Goal: Task Accomplishment & Management: Complete application form

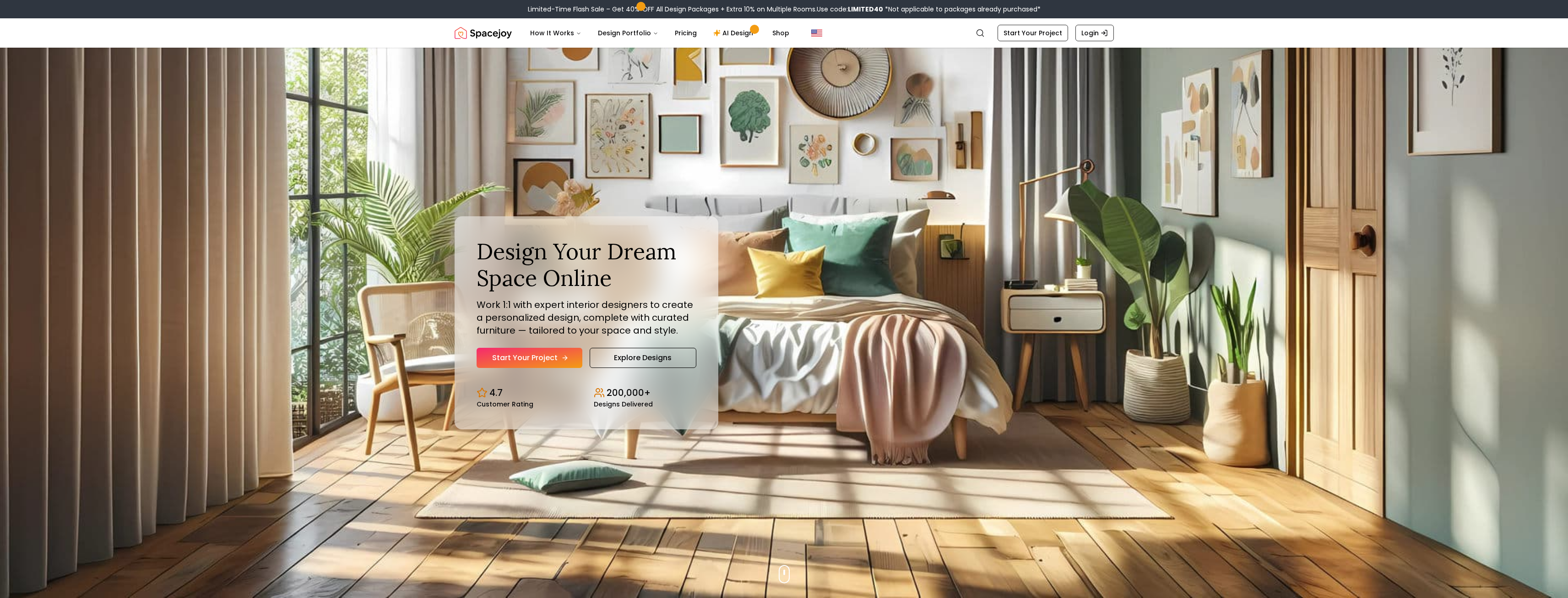
click at [534, 359] on link "Start Your Project" at bounding box center [529, 357] width 106 height 20
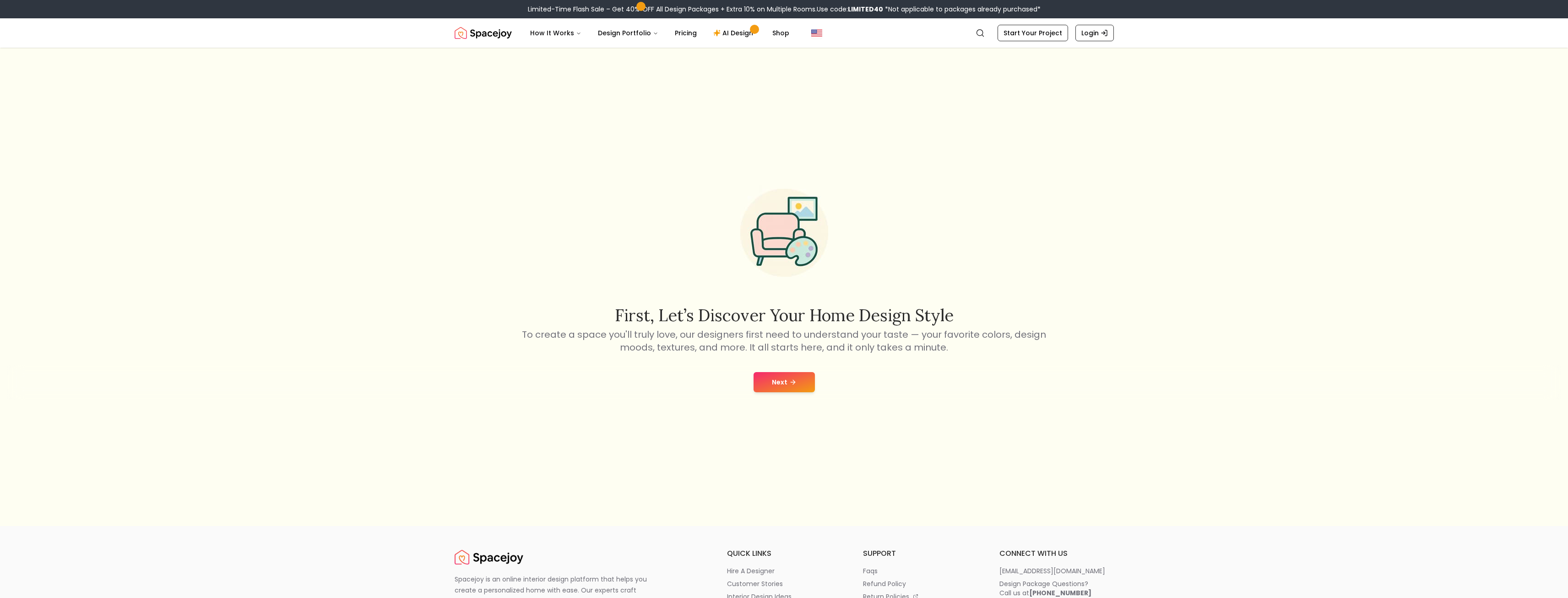
click at [794, 388] on button "Next" at bounding box center [783, 382] width 61 height 20
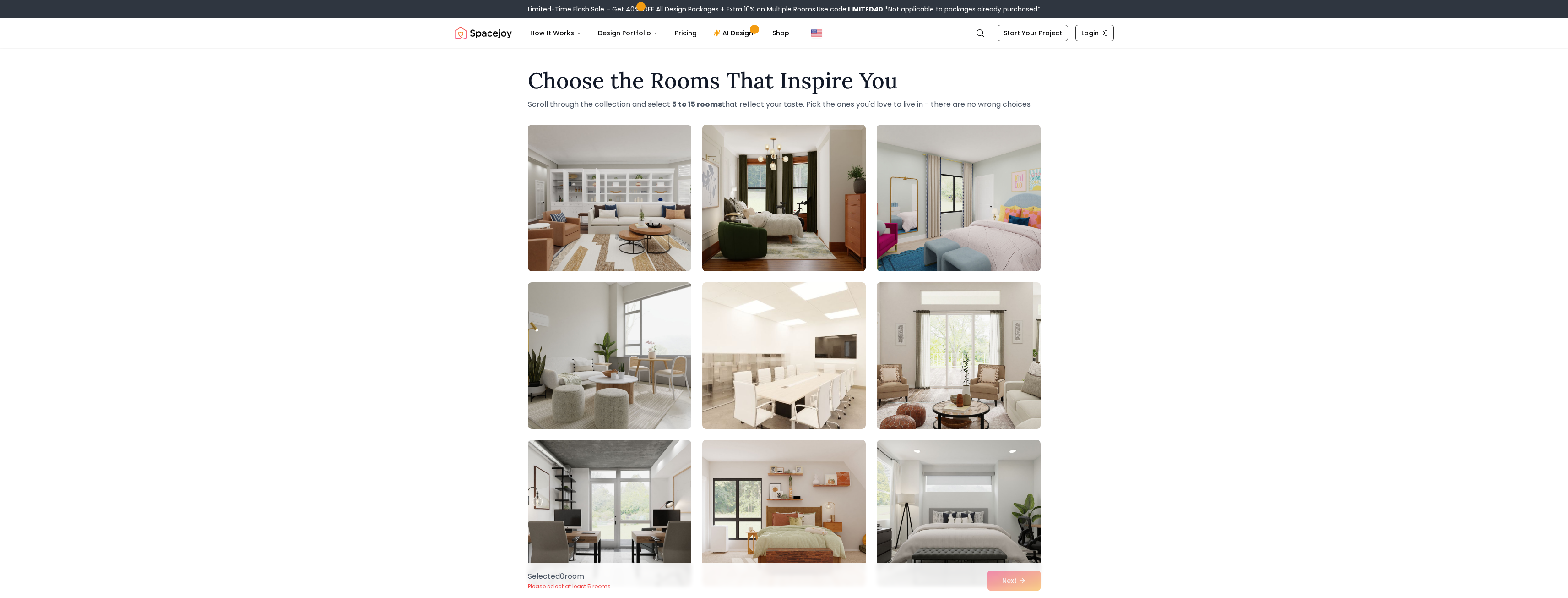
click at [975, 376] on img at bounding box center [958, 356] width 171 height 154
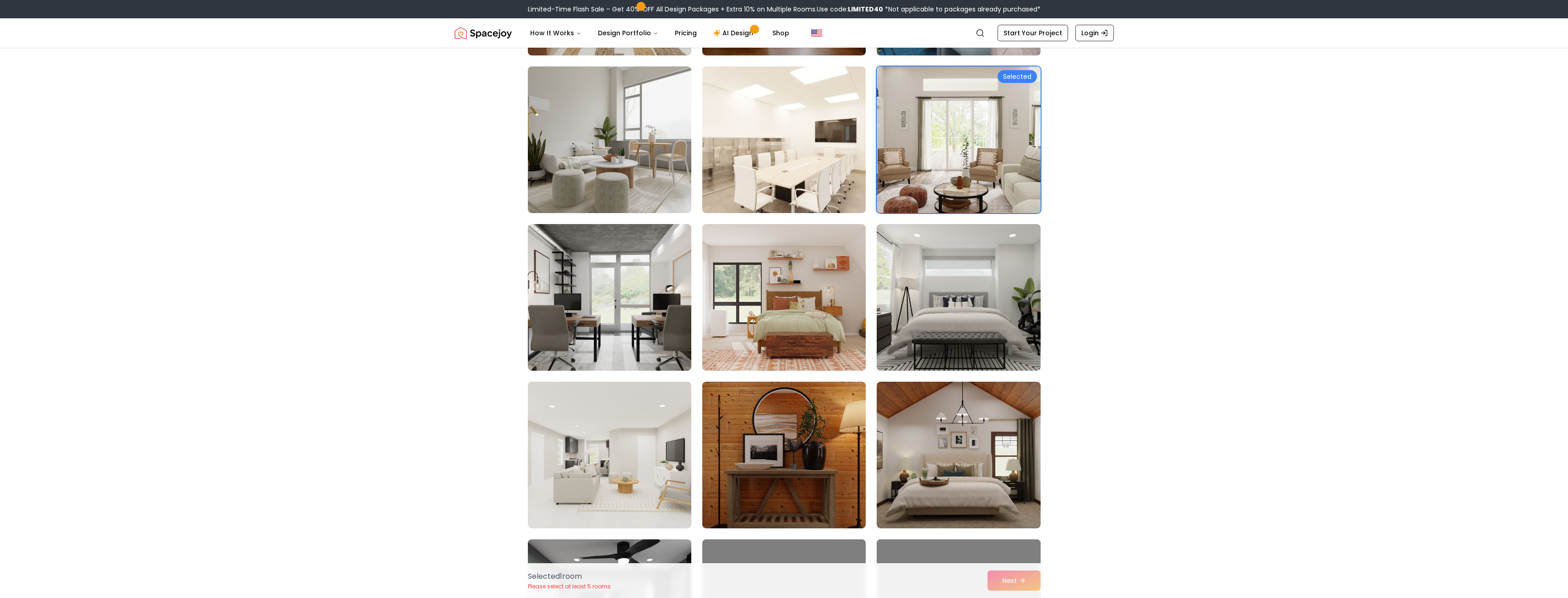
scroll to position [229, 0]
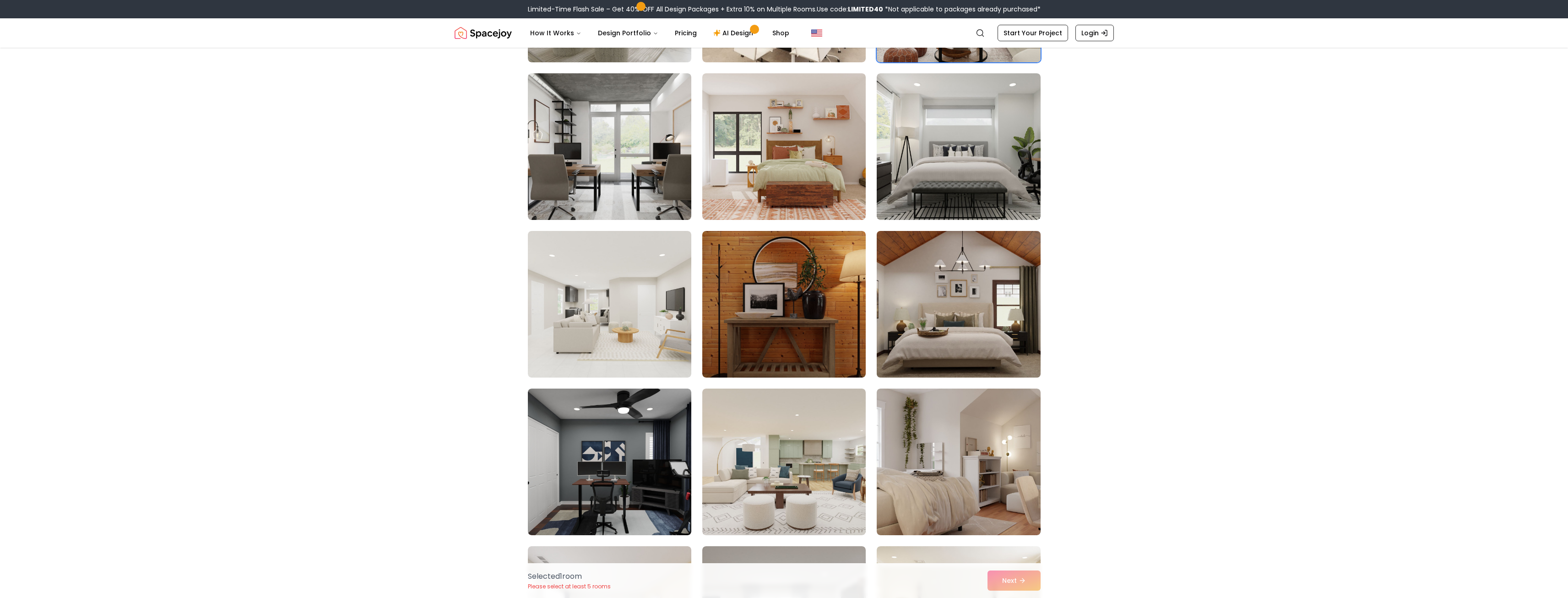
click at [984, 315] on img at bounding box center [958, 304] width 171 height 154
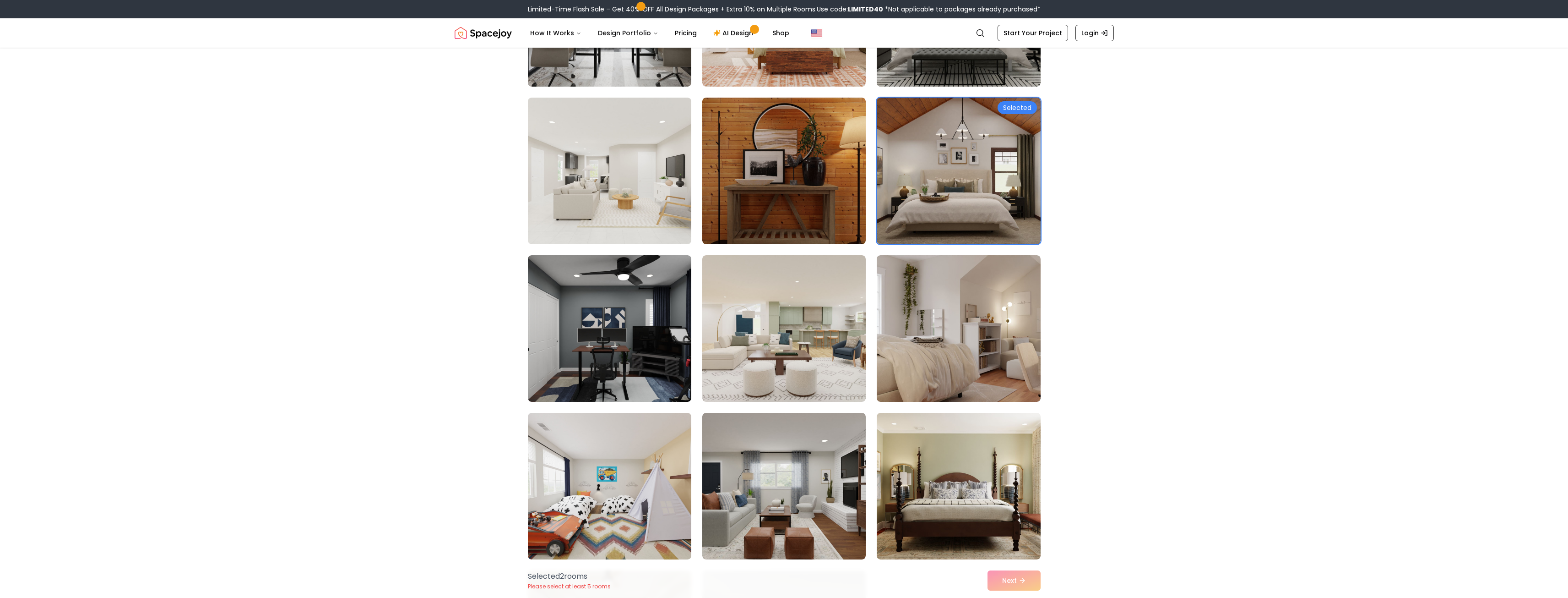
scroll to position [504, 0]
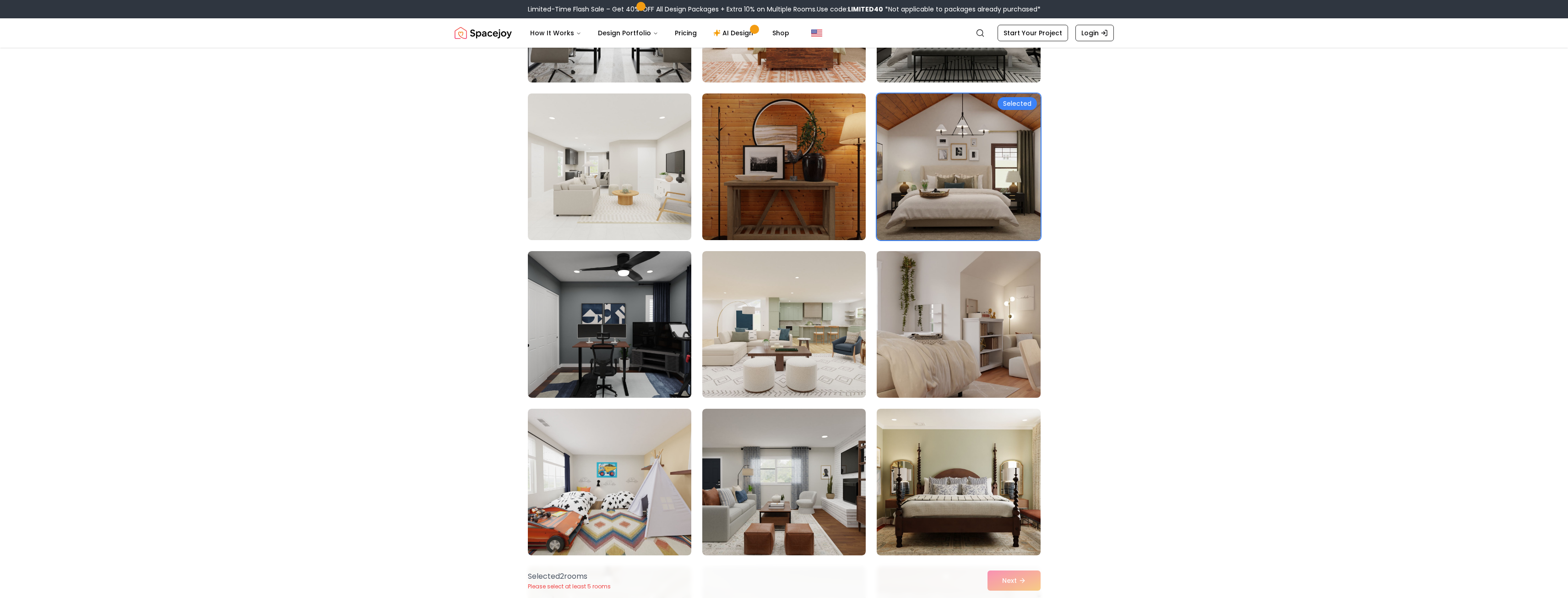
click at [985, 336] on img at bounding box center [958, 324] width 171 height 154
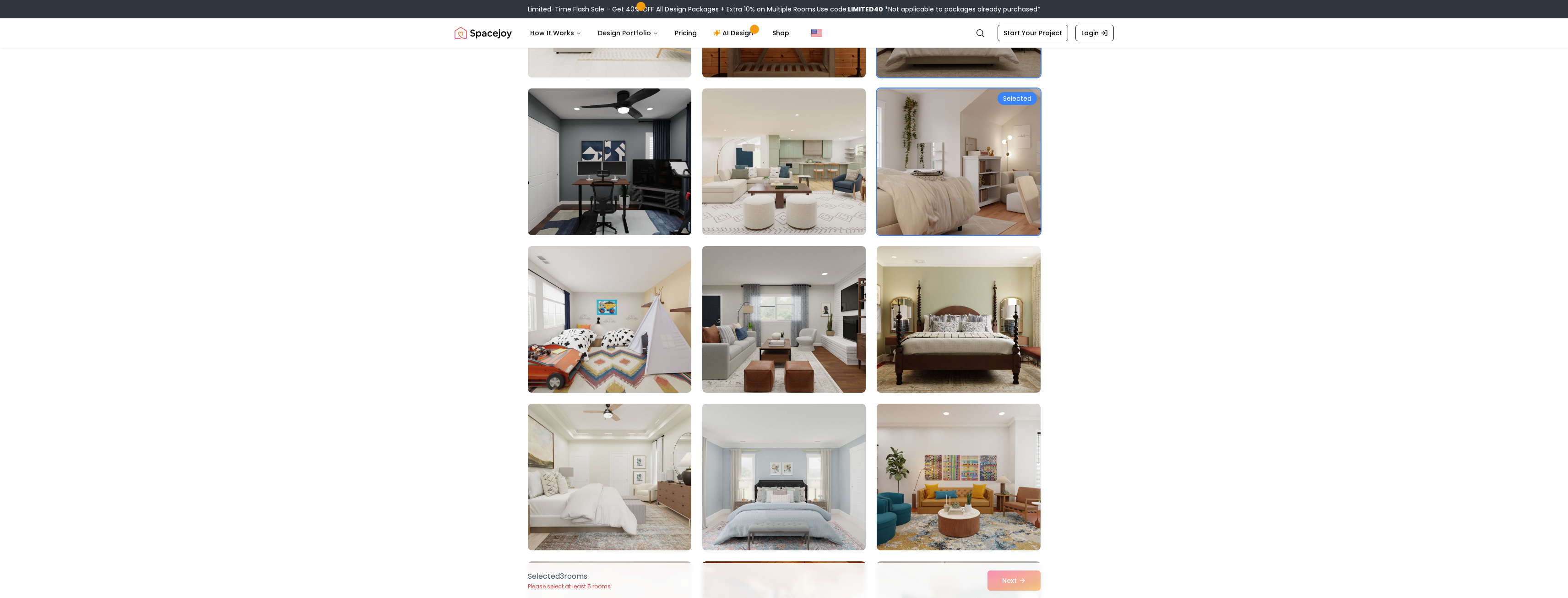
scroll to position [687, 0]
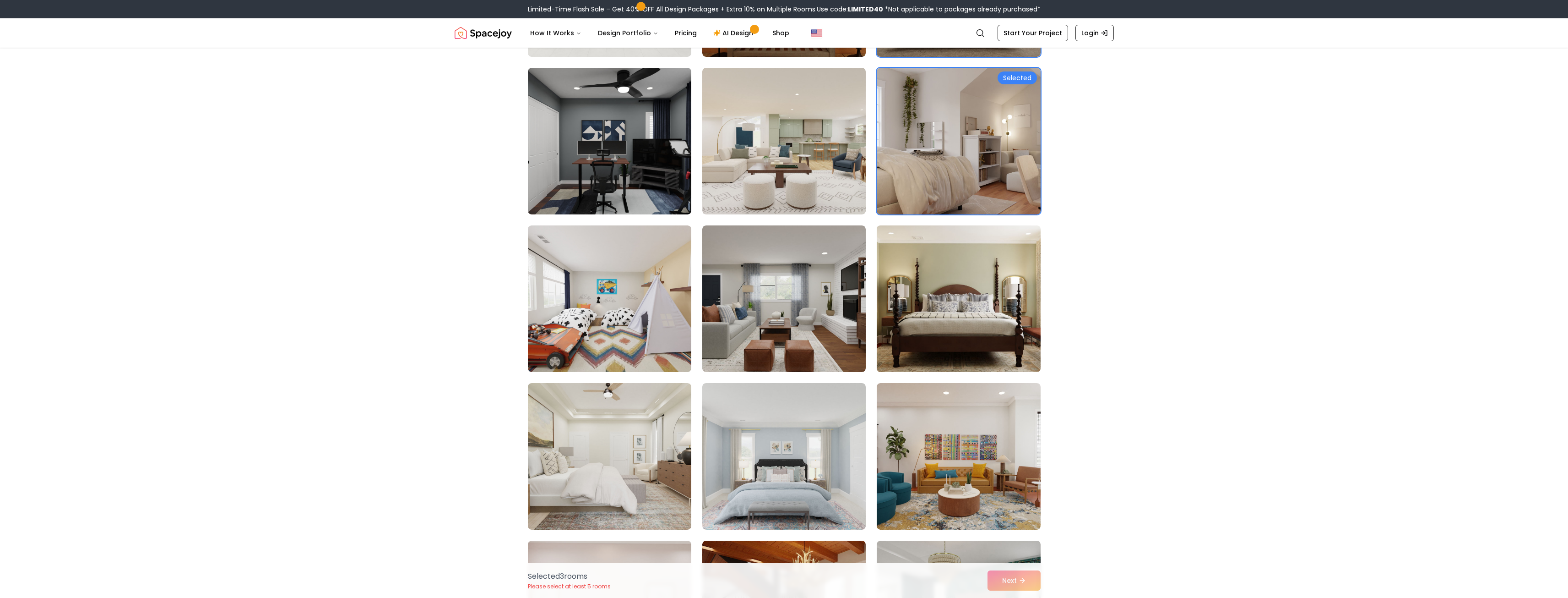
click at [951, 310] on img at bounding box center [958, 298] width 171 height 154
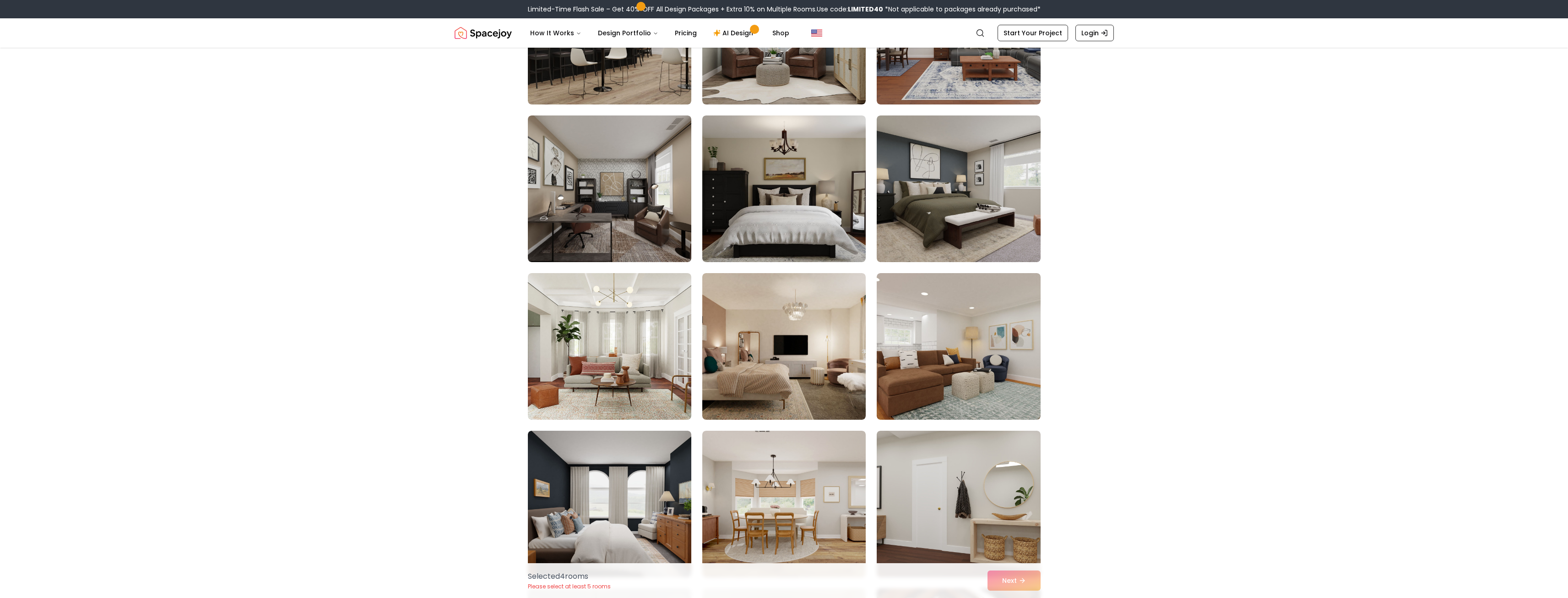
scroll to position [2978, 0]
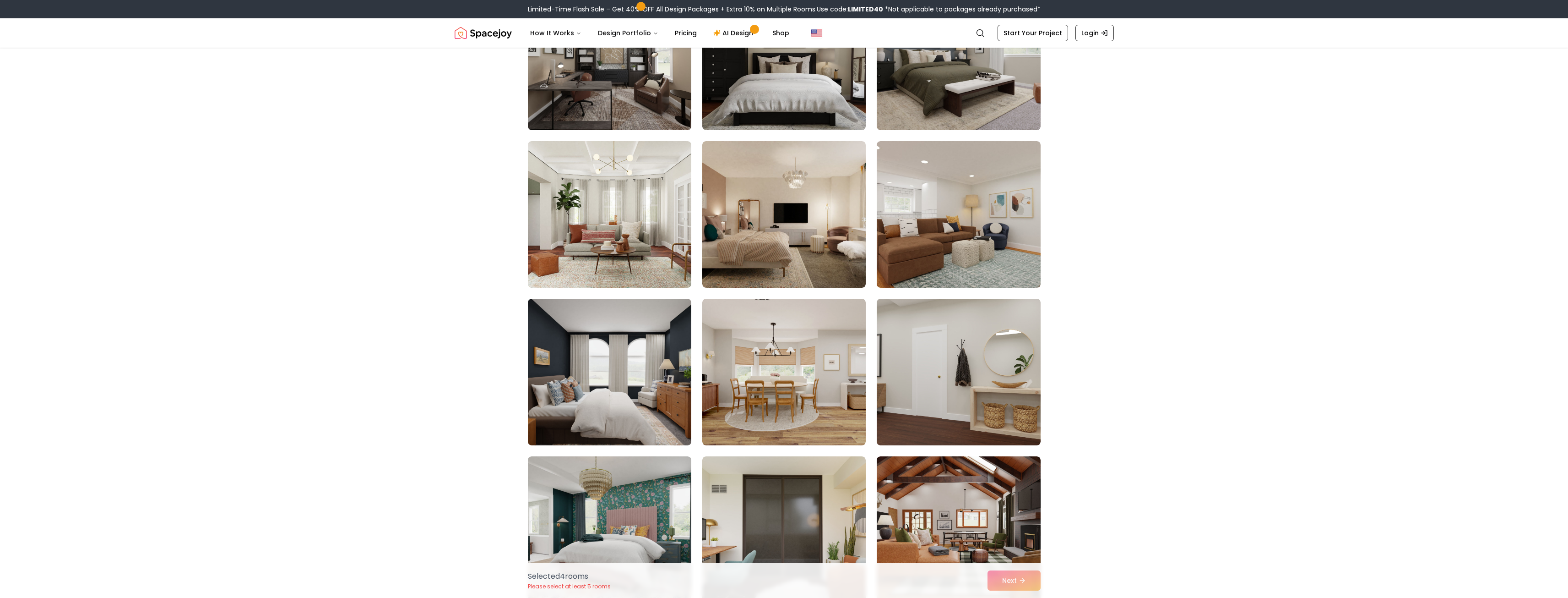
click at [1022, 576] on div "Selected 4 room s Please select at least 5 rooms Next" at bounding box center [784, 580] width 527 height 35
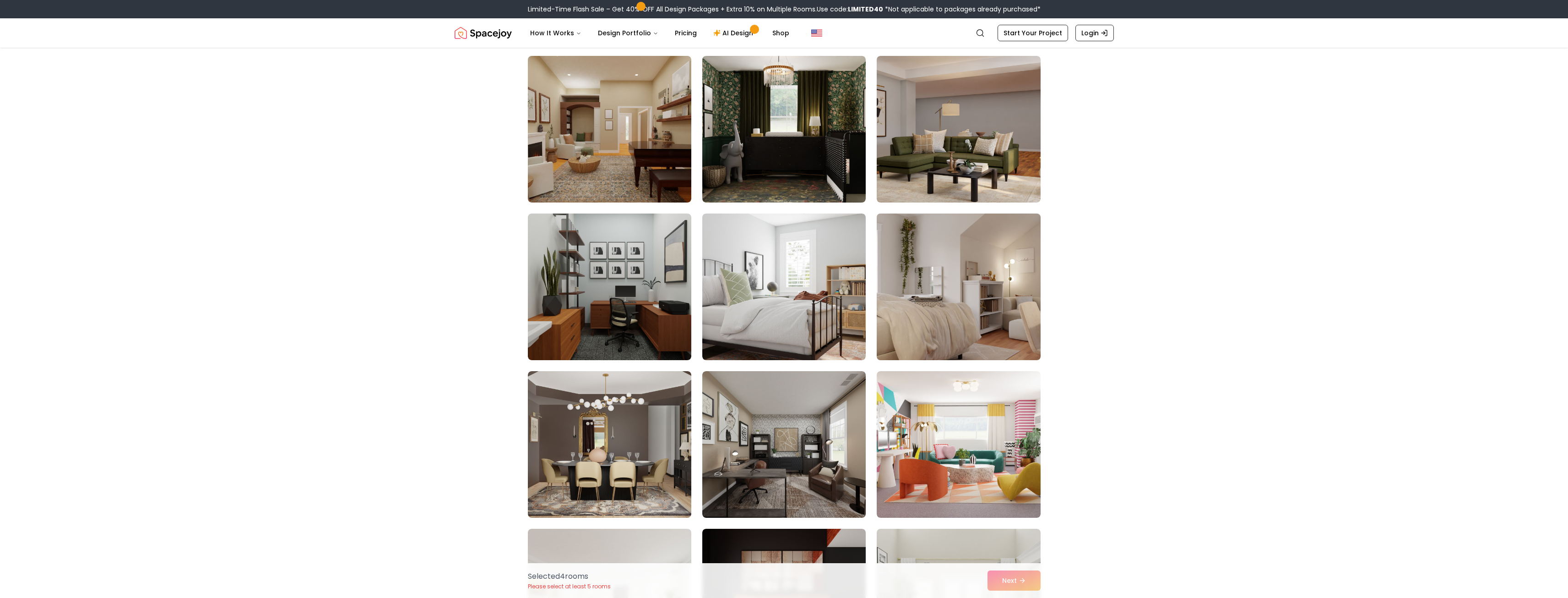
scroll to position [3573, 0]
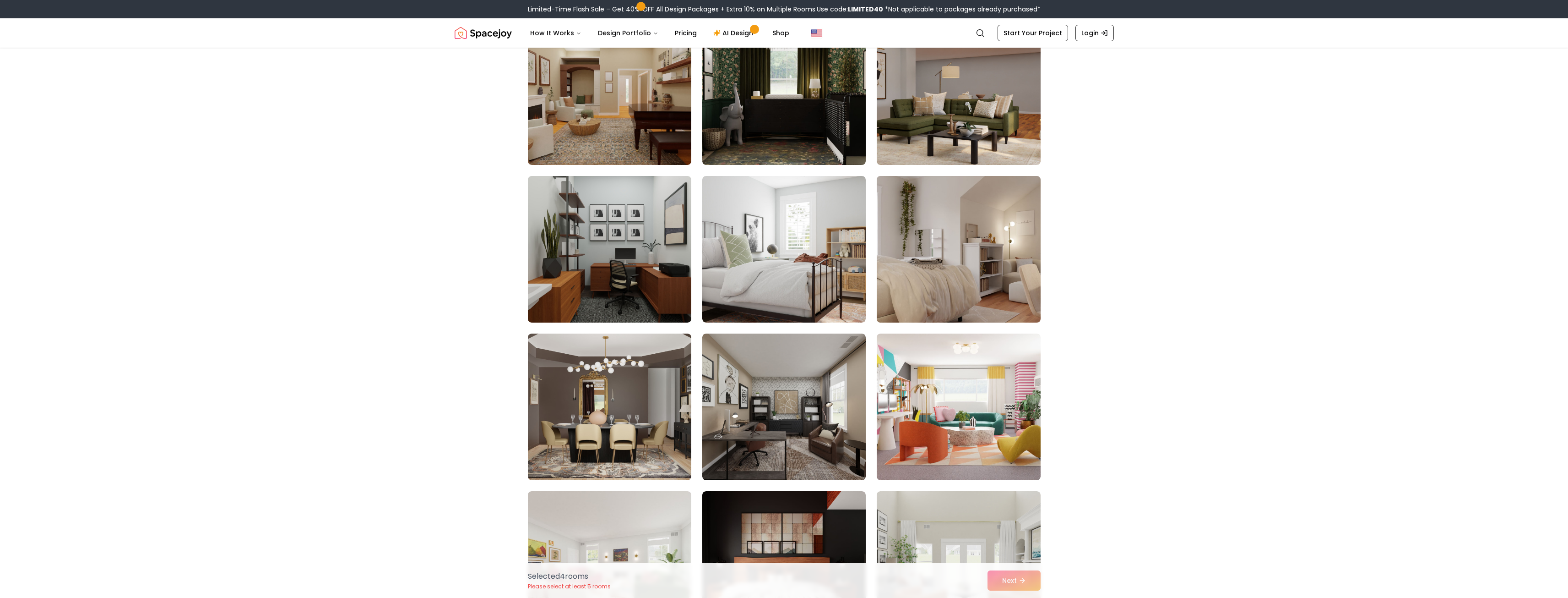
click at [923, 281] on img at bounding box center [958, 249] width 171 height 154
click at [1004, 579] on button "Next" at bounding box center [1014, 580] width 53 height 20
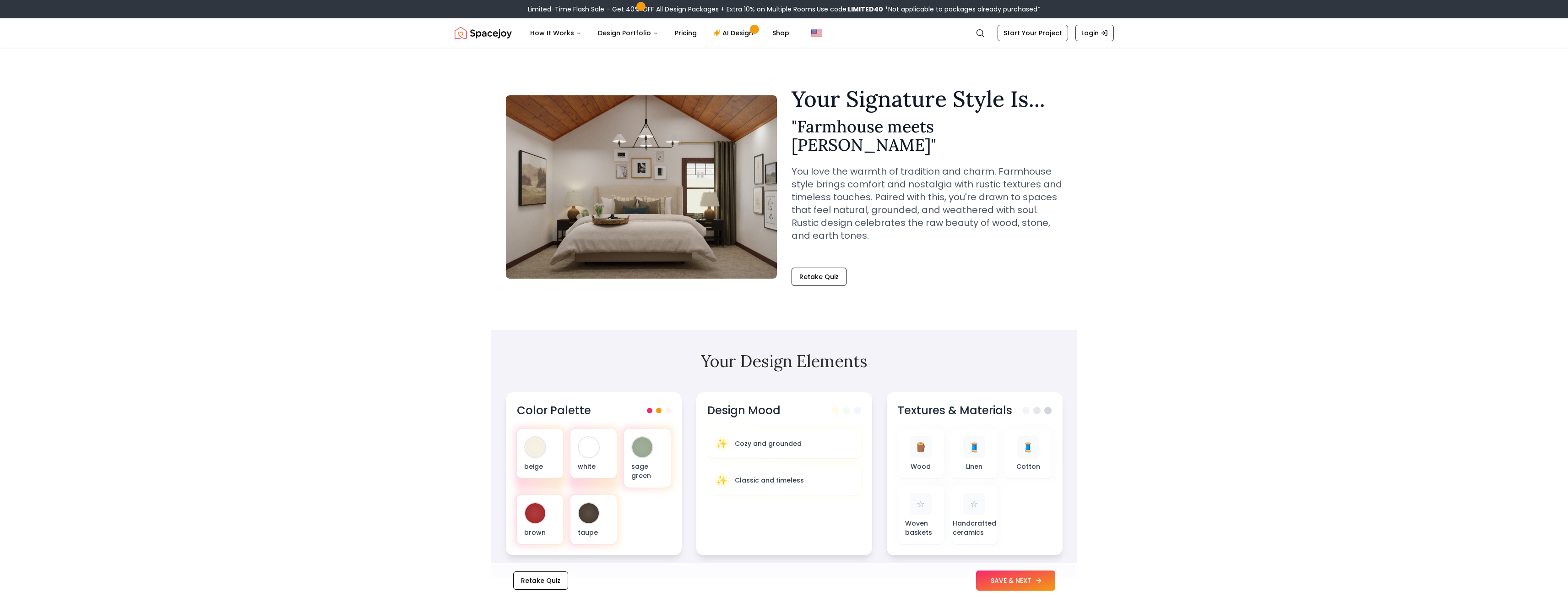
click at [1004, 578] on button "SAVE & NEXT" at bounding box center [1015, 580] width 79 height 20
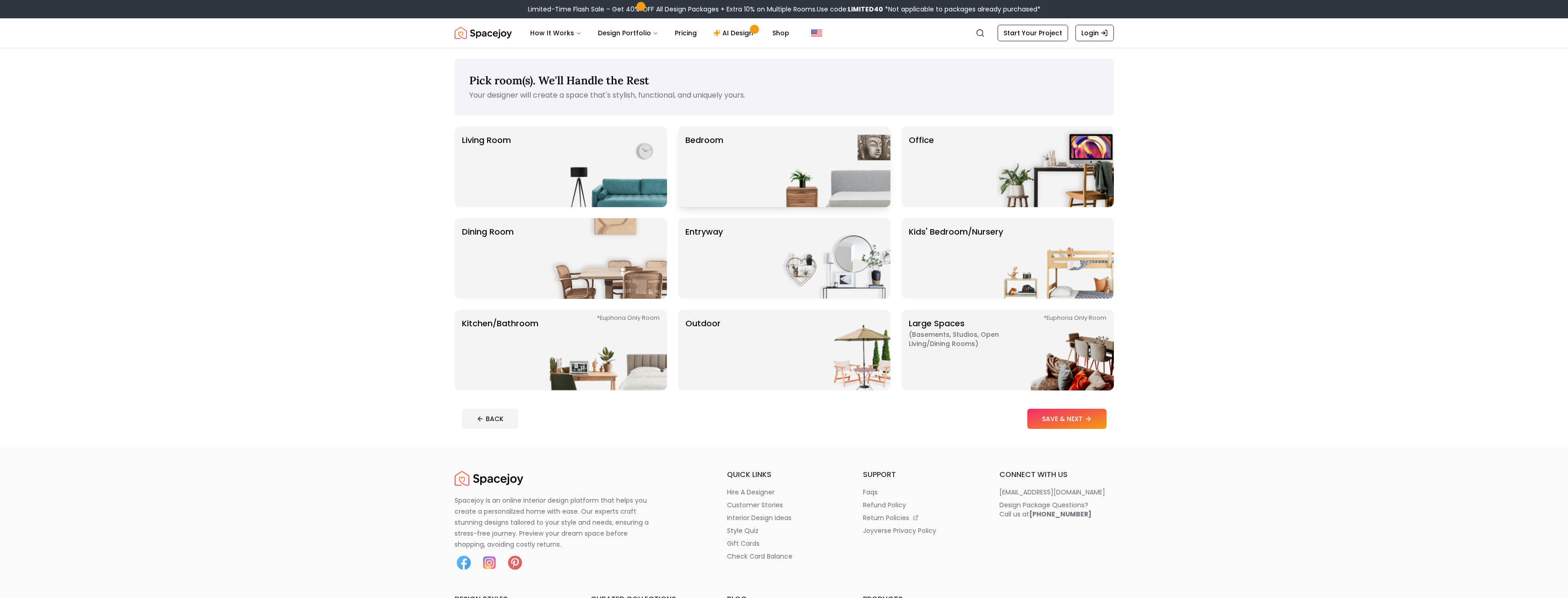
click at [725, 173] on div "Bedroom" at bounding box center [783, 166] width 212 height 81
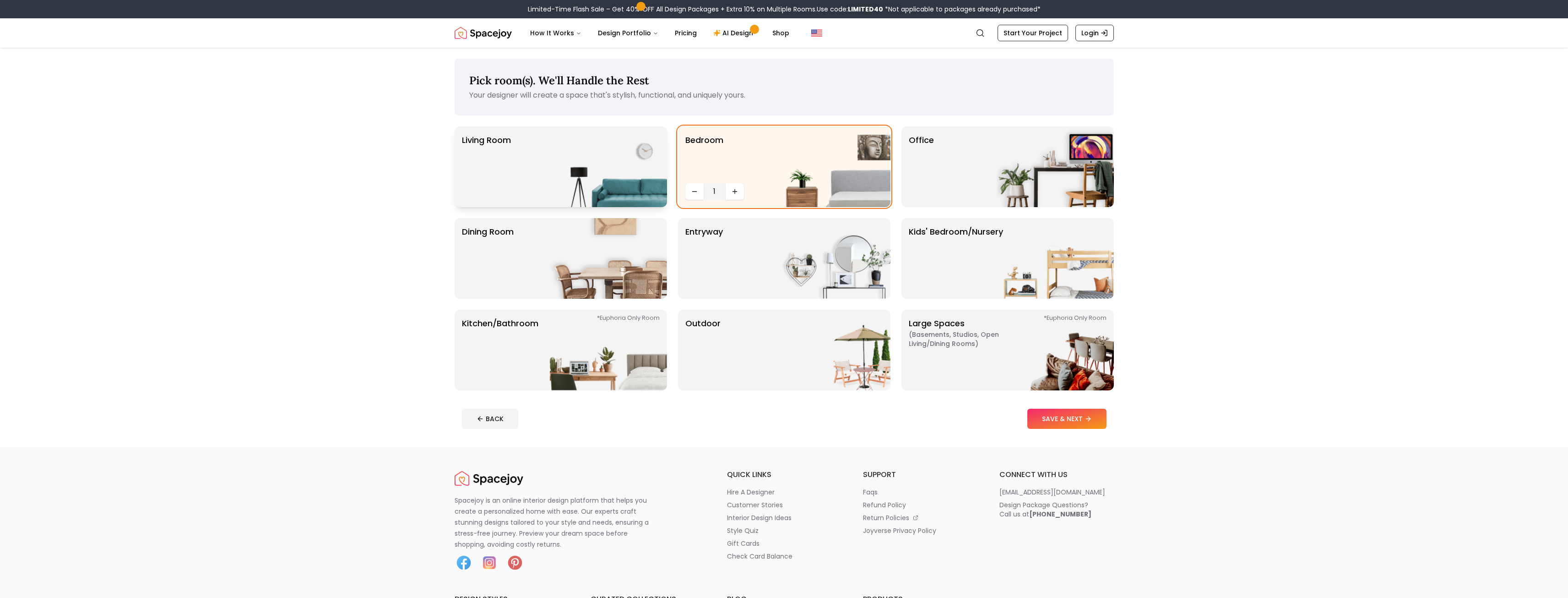
click at [573, 190] on img at bounding box center [608, 166] width 117 height 81
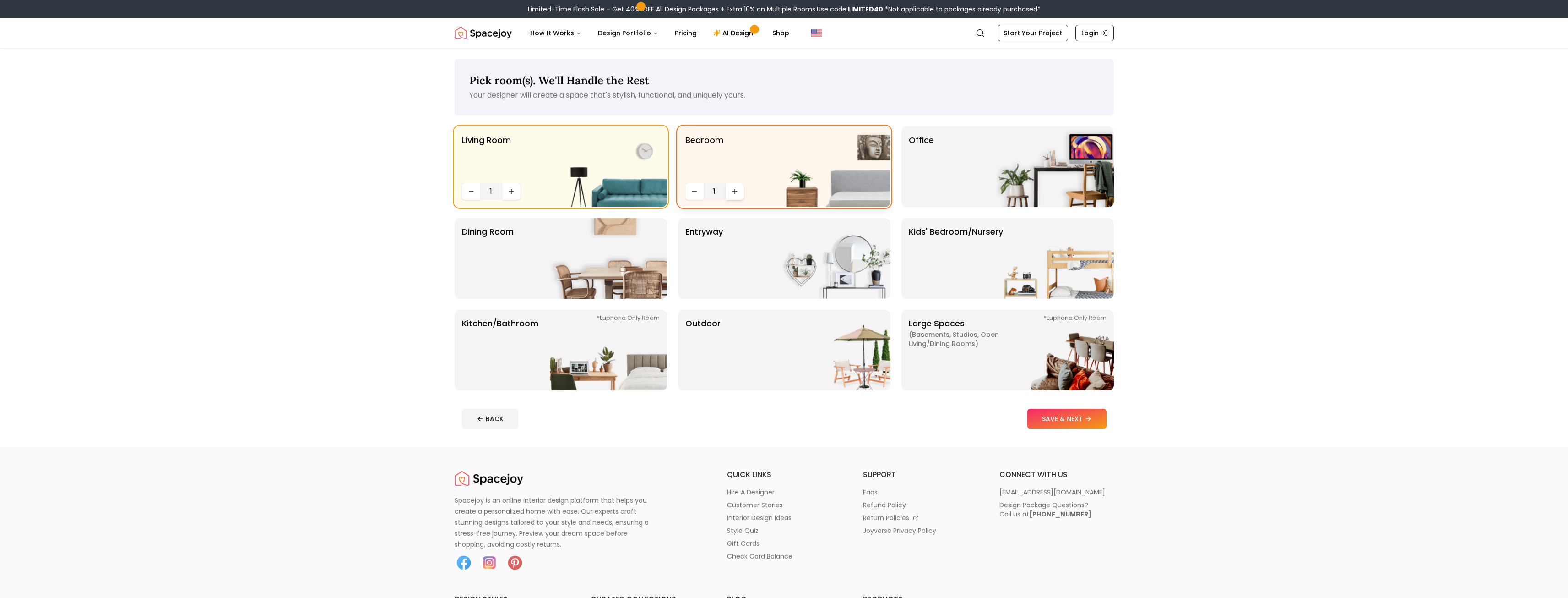
click at [735, 193] on icon "Increase quantity" at bounding box center [735, 191] width 0 height 4
click at [1075, 414] on button "SAVE & NEXT" at bounding box center [1066, 419] width 79 height 20
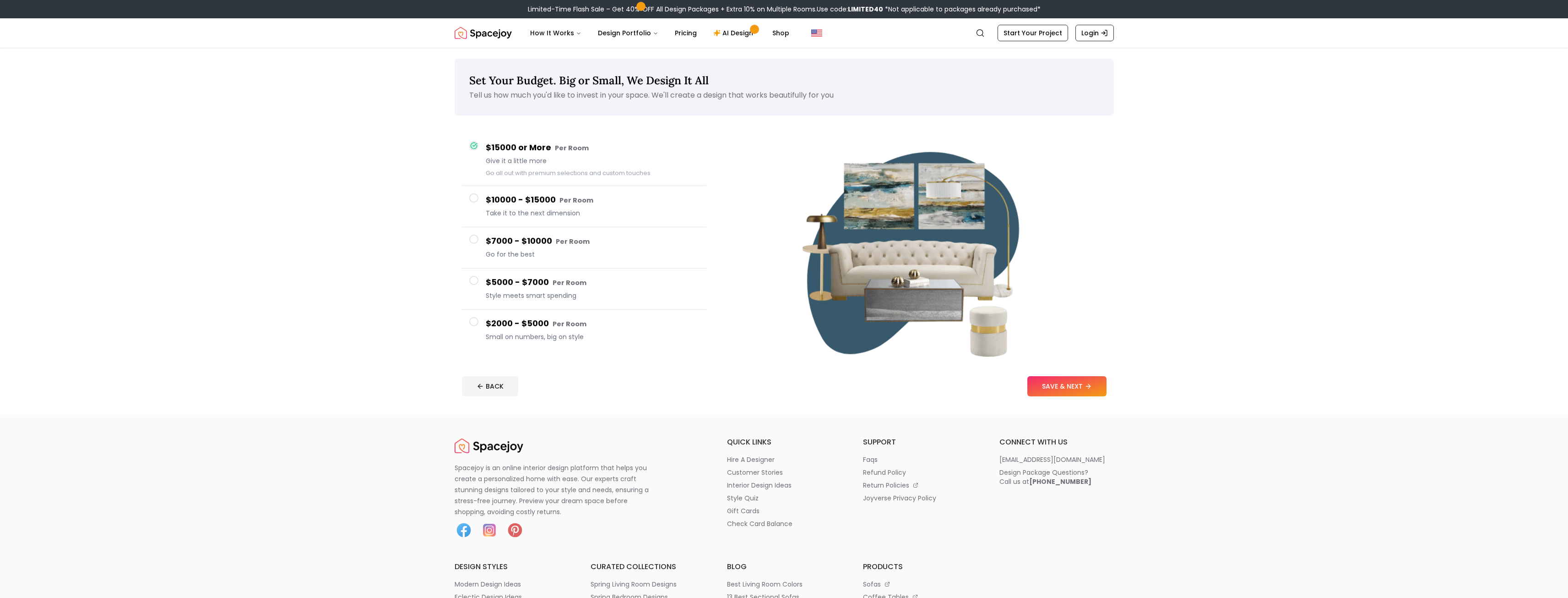
click at [539, 323] on h4 "$2000 - $5000 Per Room" at bounding box center [592, 323] width 213 height 13
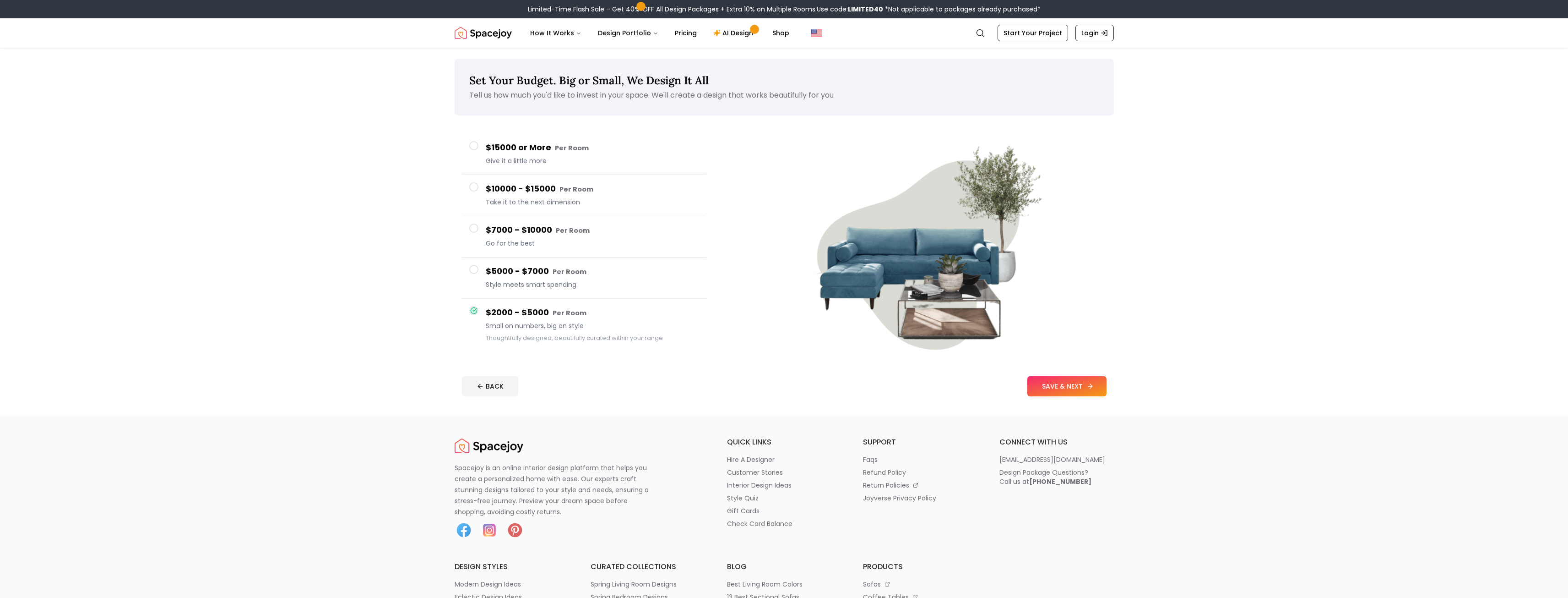
click at [1091, 380] on button "SAVE & NEXT" at bounding box center [1066, 386] width 79 height 20
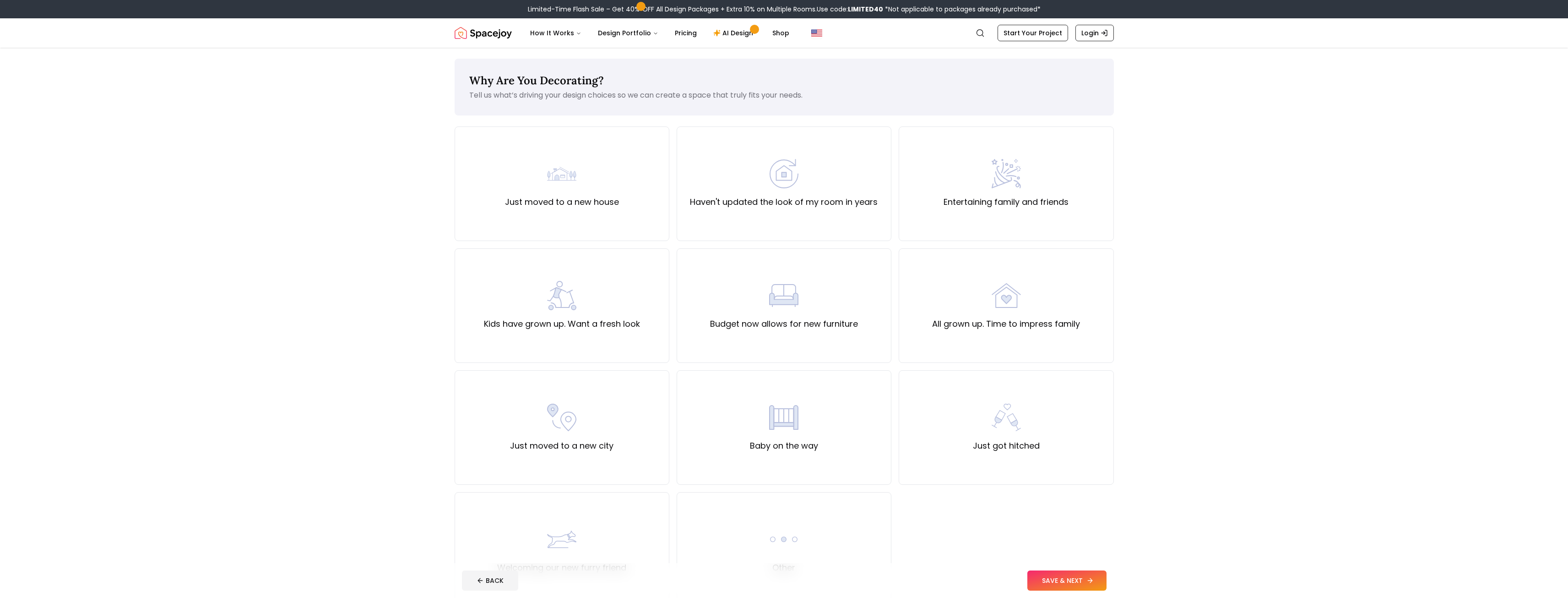
click at [1060, 580] on button "SAVE & NEXT" at bounding box center [1066, 580] width 79 height 20
click at [502, 183] on div "Just moved to a new house" at bounding box center [561, 183] width 215 height 114
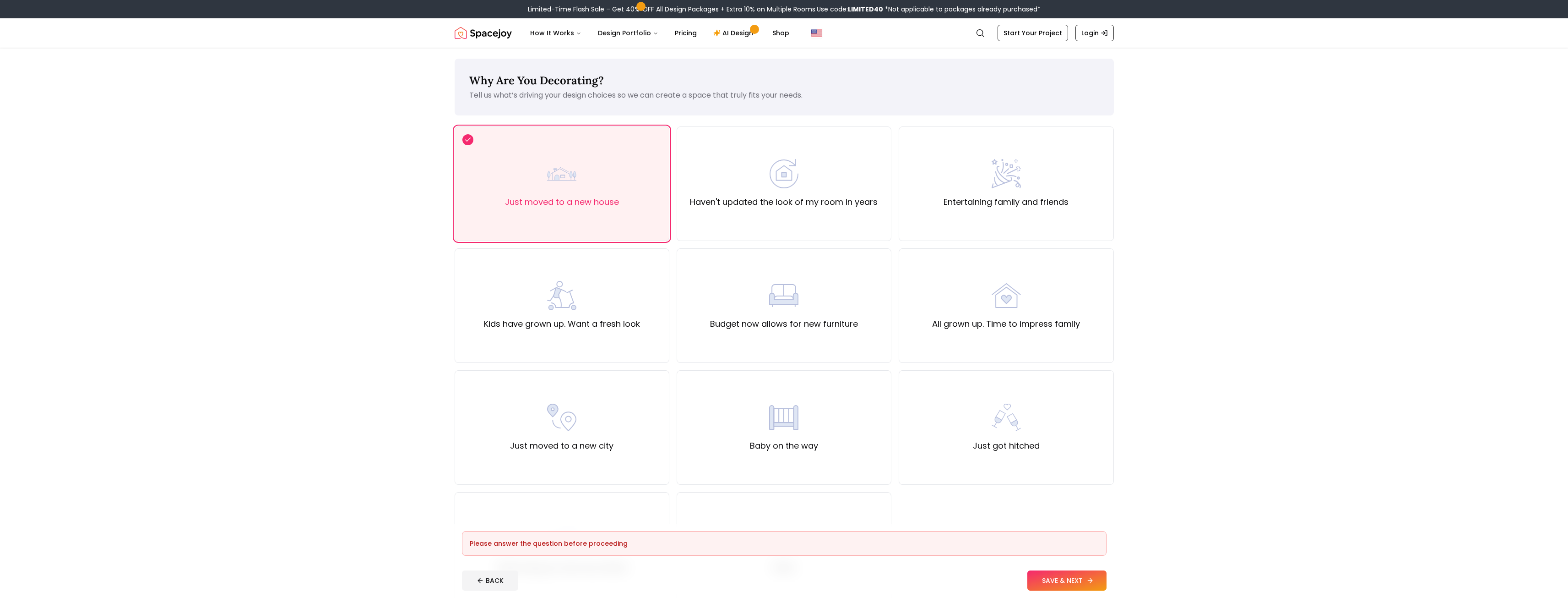
click at [1064, 576] on button "SAVE & NEXT" at bounding box center [1066, 580] width 79 height 20
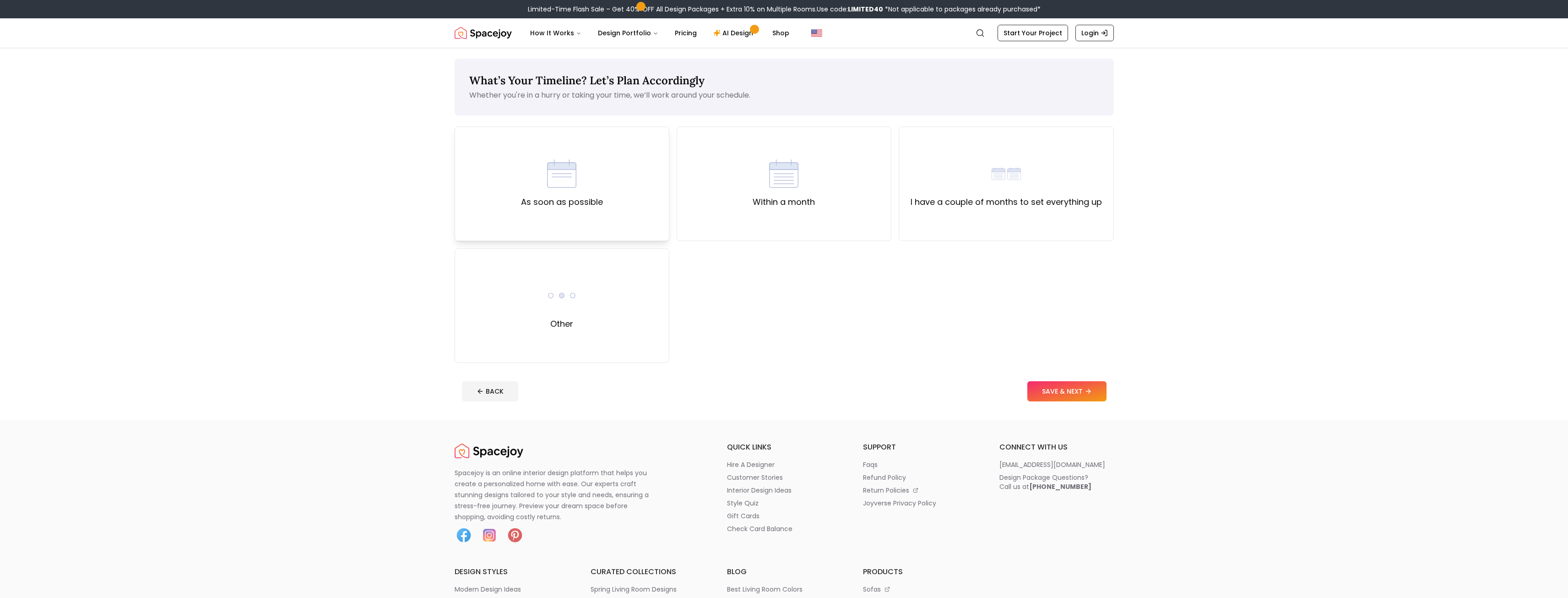
click at [590, 208] on label "As soon as possible" at bounding box center [561, 202] width 82 height 13
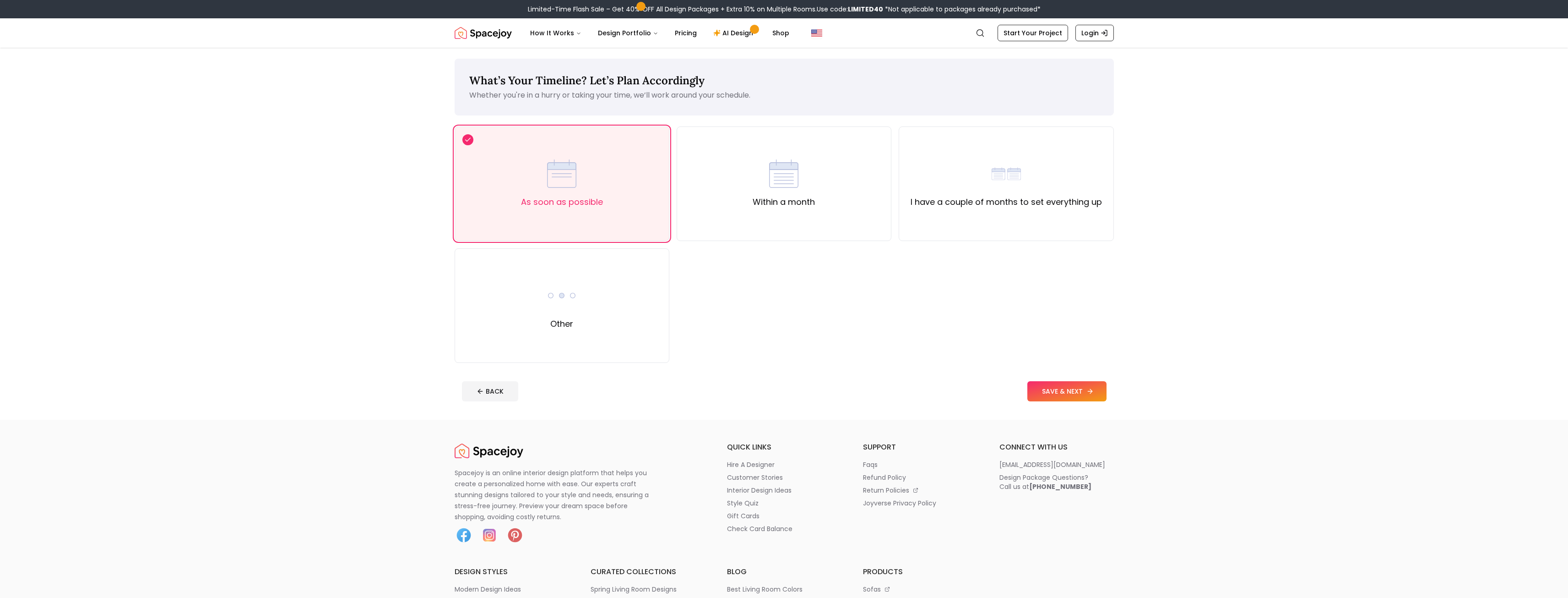
click at [1049, 388] on button "SAVE & NEXT" at bounding box center [1066, 391] width 79 height 20
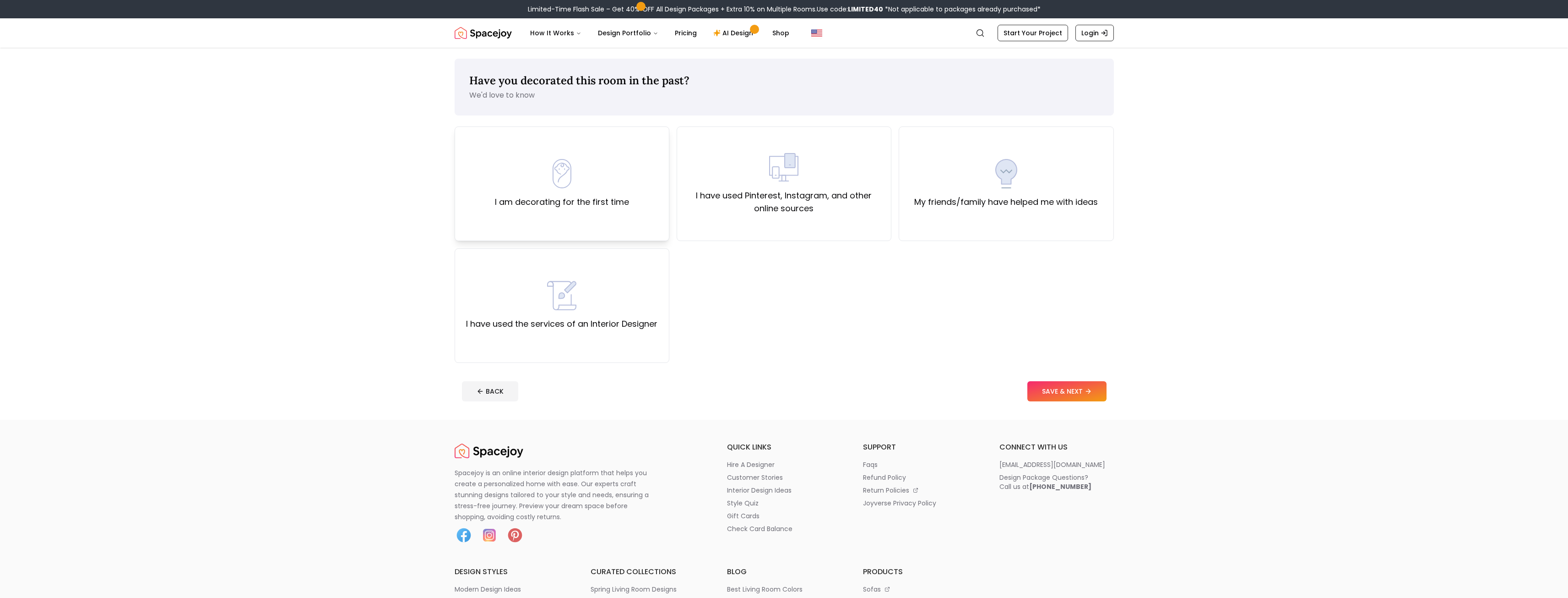
click at [613, 199] on label "I am decorating for the first time" at bounding box center [562, 202] width 134 height 13
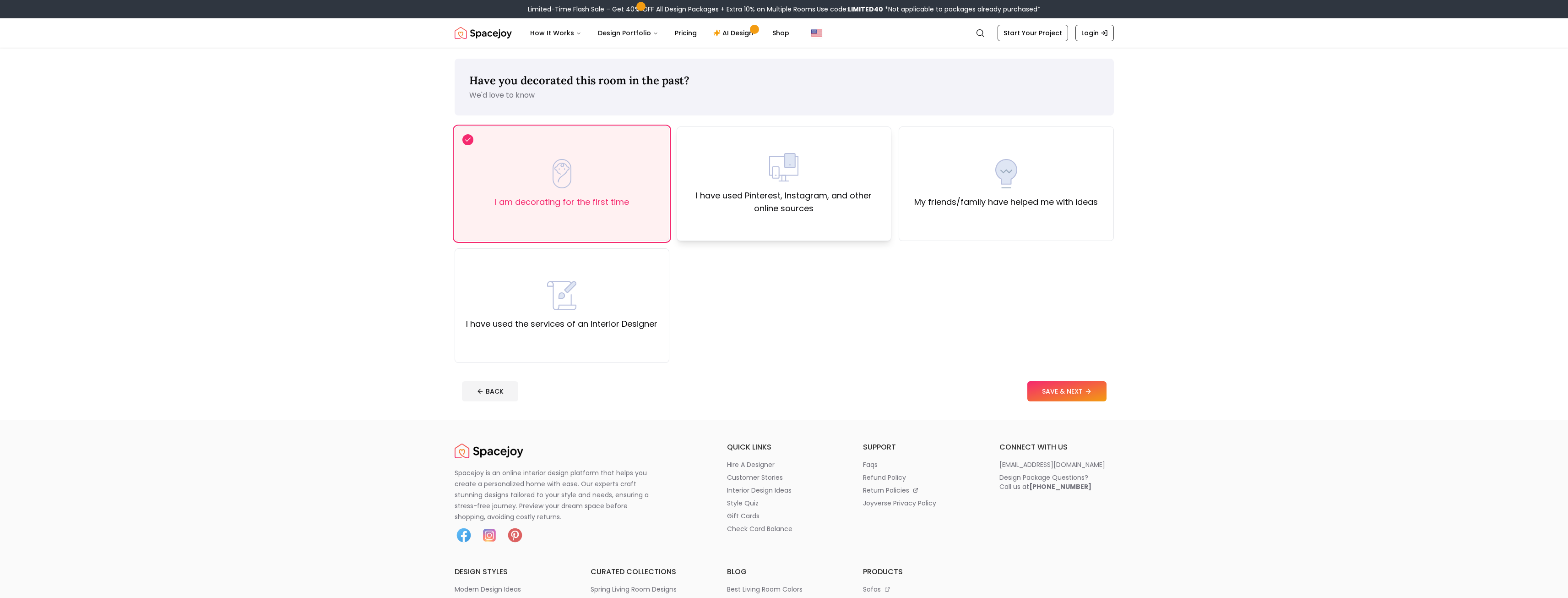
click at [803, 187] on div "I have used Pinterest, Instagram, and other online sources" at bounding box center [783, 183] width 199 height 62
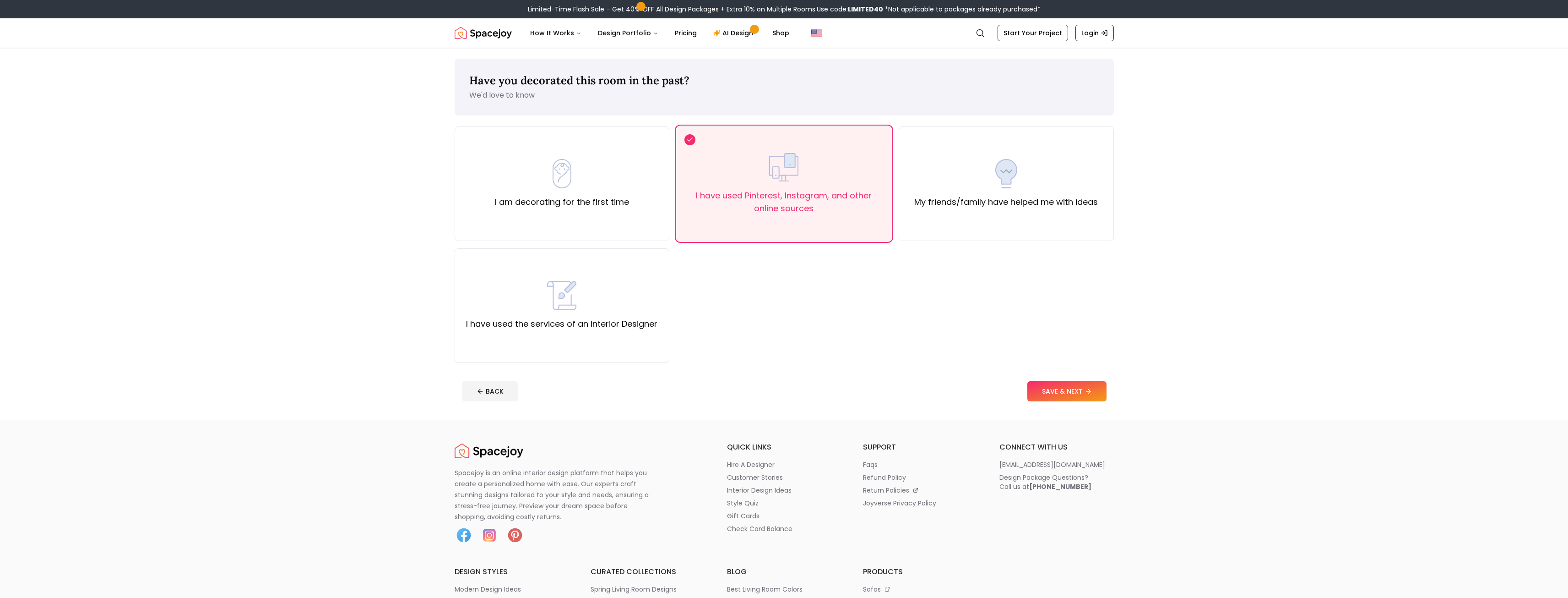
click at [1120, 400] on div "Have you decorated this room in the past? We'd love to know I am decorating for…" at bounding box center [784, 233] width 703 height 372
click at [1066, 393] on button "SAVE & NEXT" at bounding box center [1066, 391] width 79 height 20
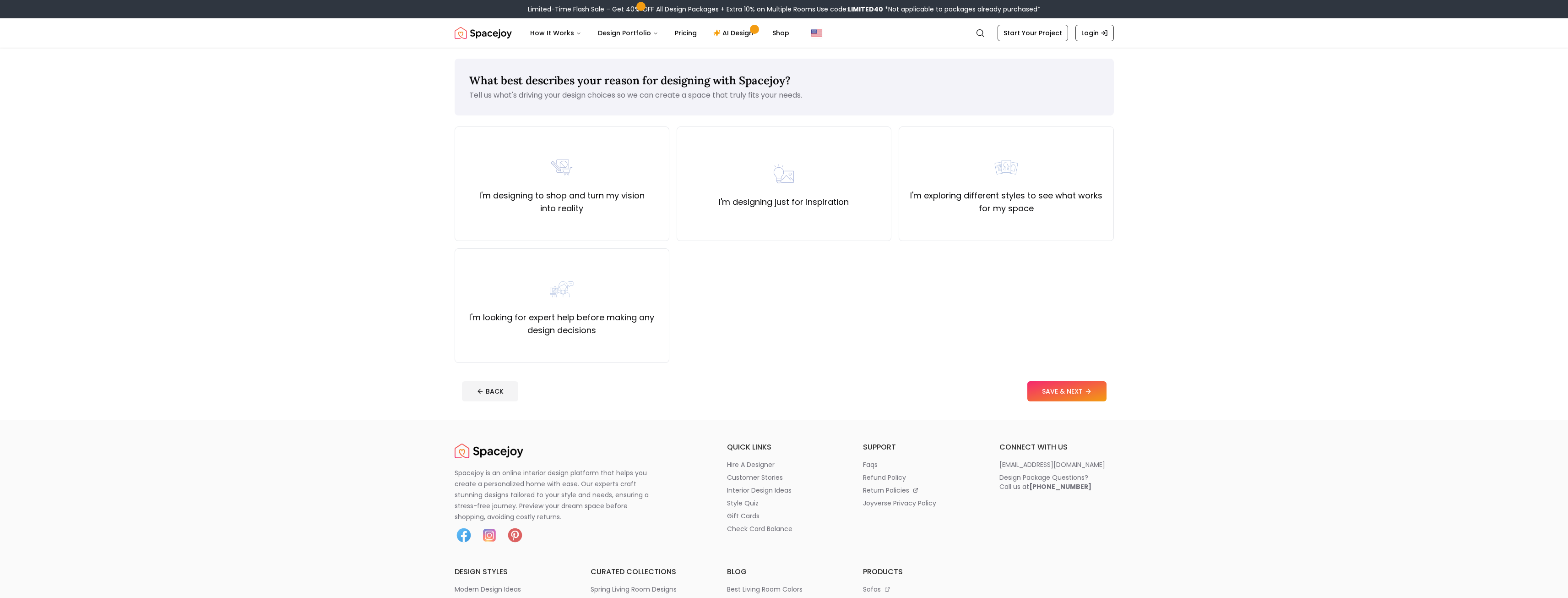
drag, startPoint x: 770, startPoint y: 215, endPoint x: 997, endPoint y: 301, distance: 242.7
click at [772, 216] on div "I'm designing just for inspiration" at bounding box center [783, 183] width 215 height 114
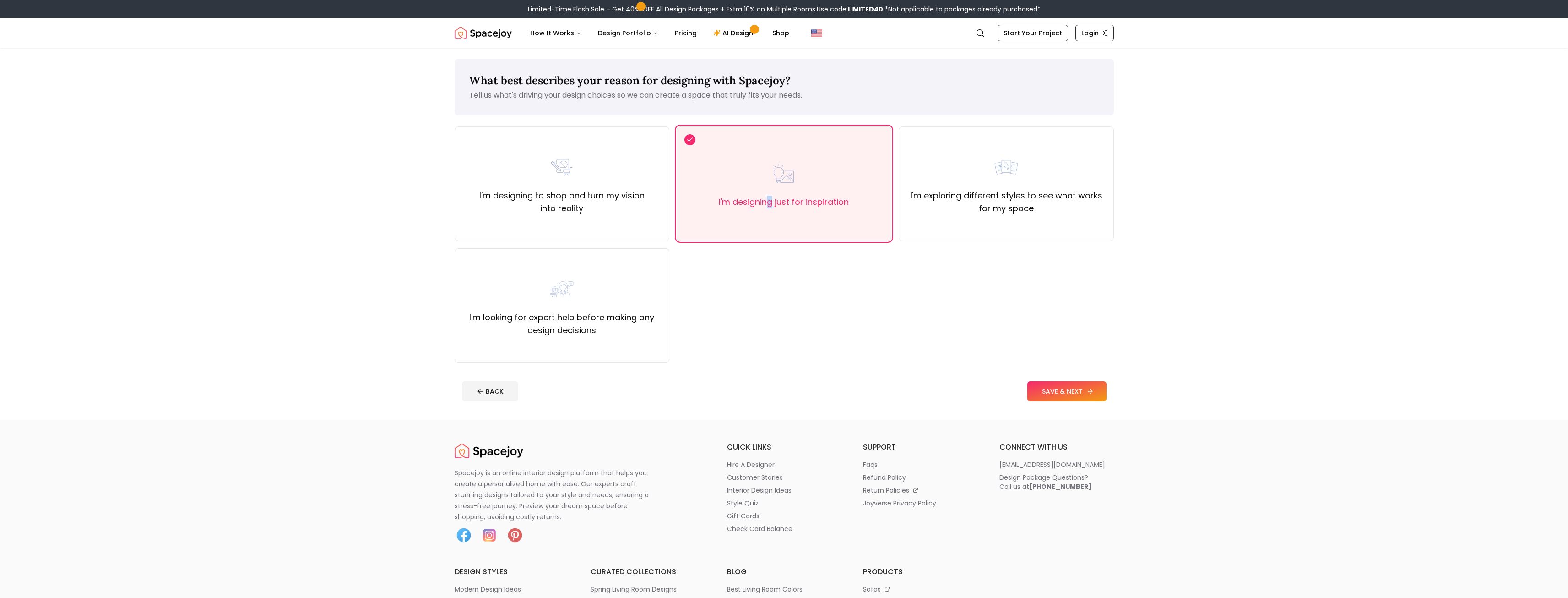
click at [1076, 392] on button "SAVE & NEXT" at bounding box center [1066, 391] width 79 height 20
